Goal: Transaction & Acquisition: Download file/media

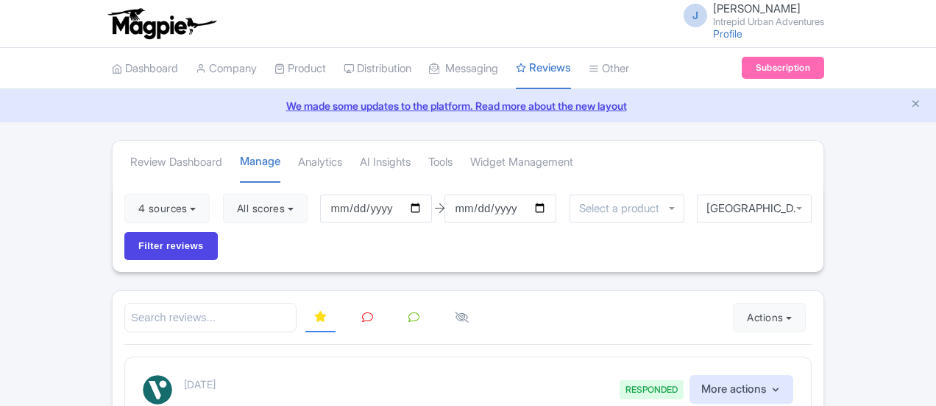
scroll to position [2133, 0]
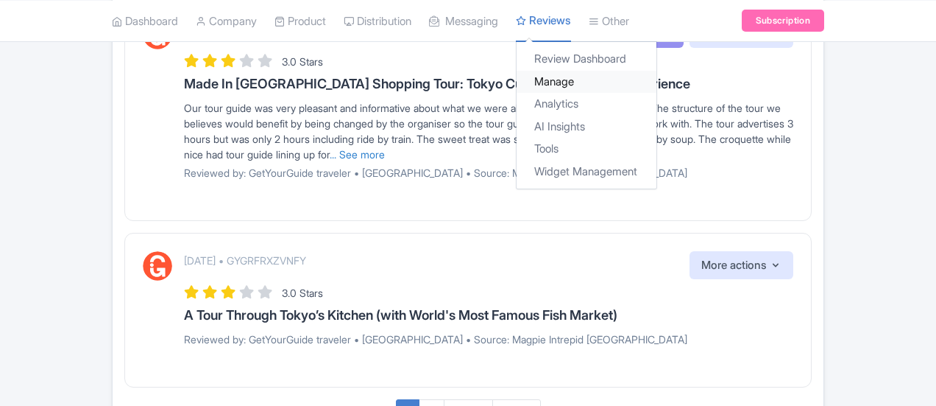
click at [517, 77] on link "Manage" at bounding box center [587, 81] width 140 height 23
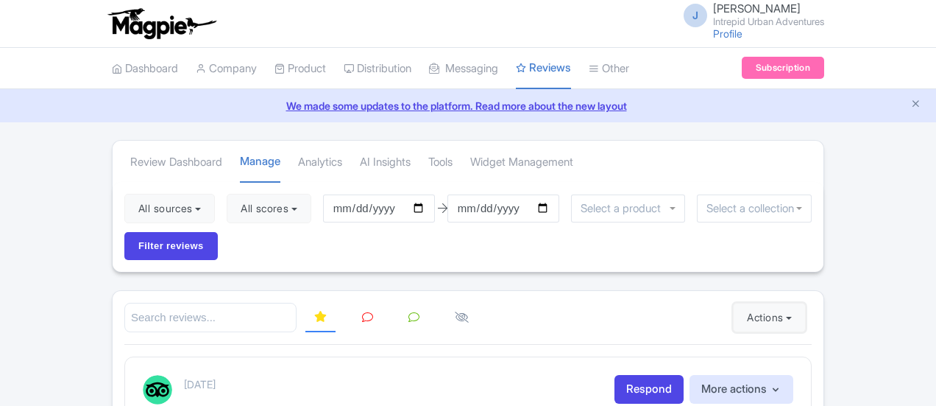
click at [806, 303] on button "Actions" at bounding box center [769, 317] width 73 height 29
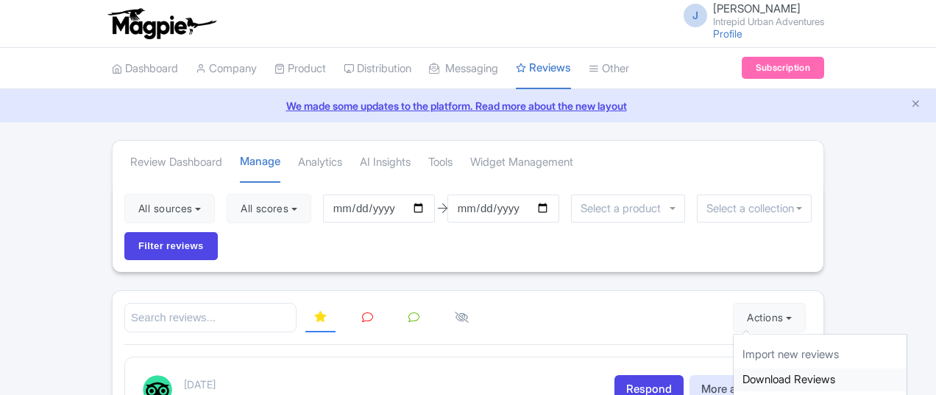
click at [863, 368] on link "Download Reviews" at bounding box center [820, 379] width 173 height 23
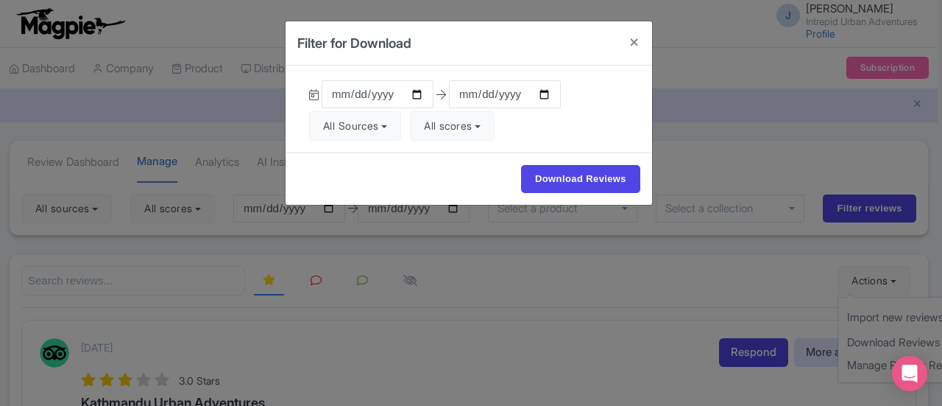
click at [331, 213] on div "Filter for Download [DATE] [DATE] All Sources Select all Deselect all Select al…" at bounding box center [471, 203] width 942 height 406
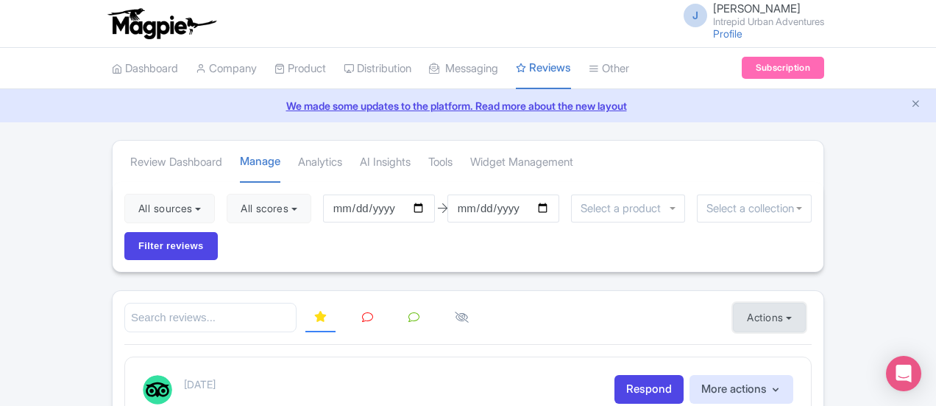
click at [806, 303] on button "Actions" at bounding box center [769, 317] width 73 height 29
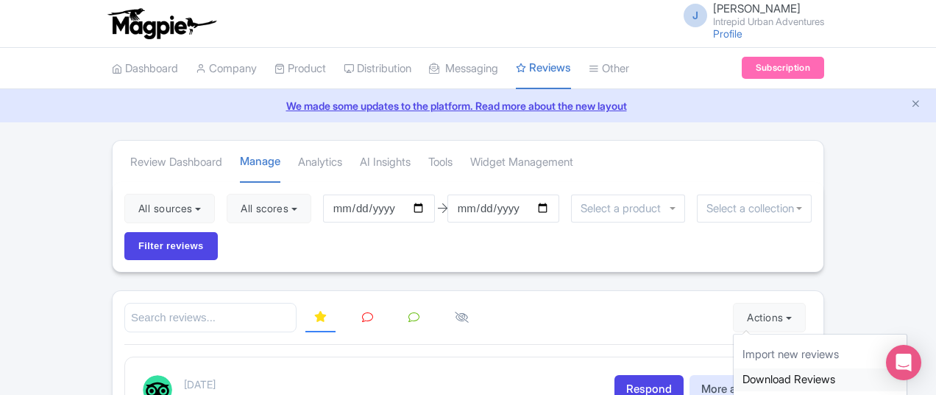
click at [848, 368] on link "Download Reviews" at bounding box center [820, 379] width 173 height 23
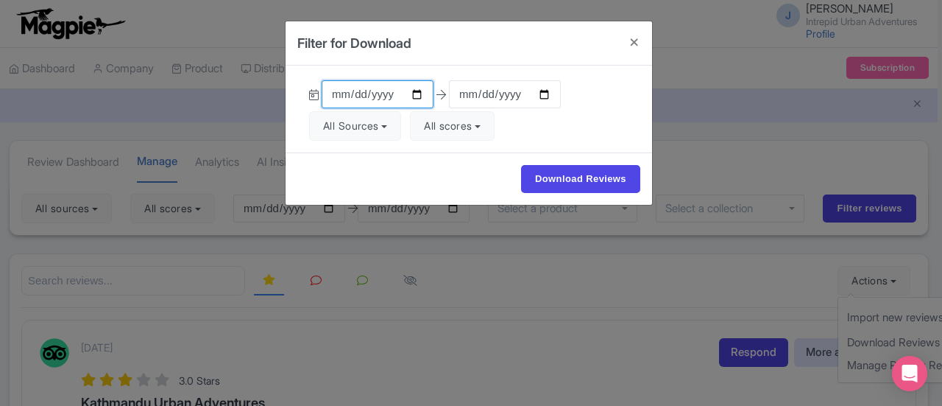
click at [414, 89] on input "[DATE]" at bounding box center [378, 94] width 112 height 28
type input "2025-09-01"
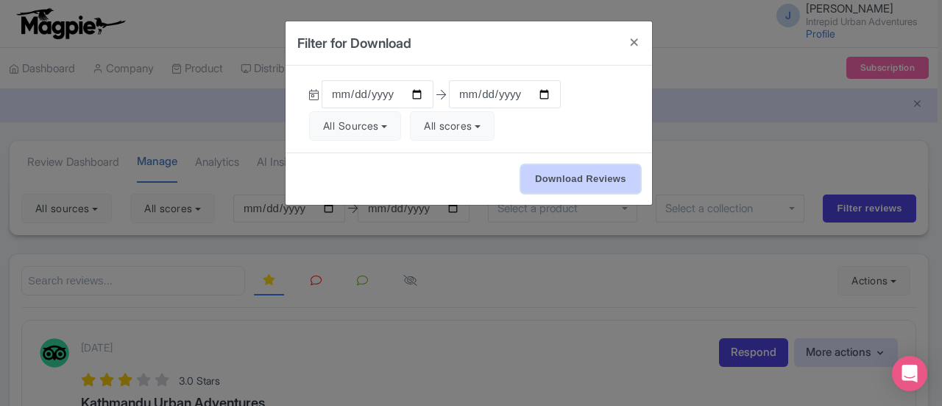
click at [560, 174] on input "Download Reviews" at bounding box center [580, 179] width 119 height 28
